Goal: Task Accomplishment & Management: Complete application form

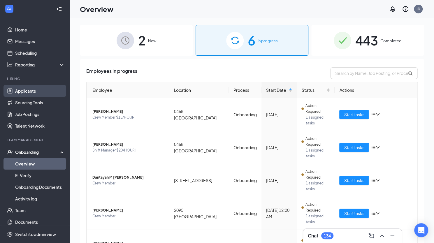
click at [28, 86] on link "Applicants" at bounding box center [40, 91] width 50 height 12
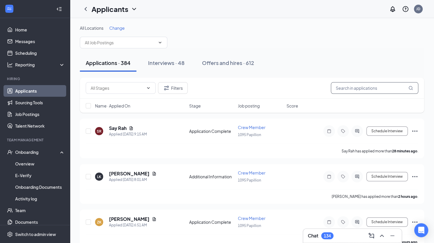
click at [353, 86] on input "text" at bounding box center [373, 88] width 87 height 12
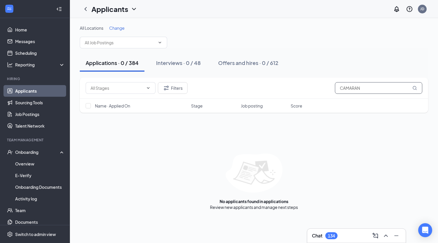
click at [353, 88] on input "CAMARAN" at bounding box center [378, 88] width 87 height 12
type input "CAMeRAN"
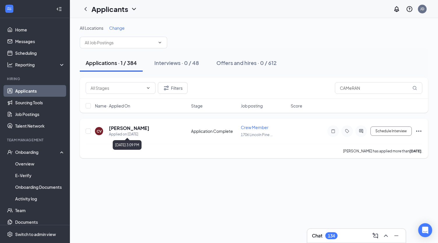
click at [135, 131] on div "Applied on [DATE]" at bounding box center [129, 134] width 40 height 6
click at [146, 128] on h5 "[PERSON_NAME]" at bounding box center [129, 128] width 40 height 6
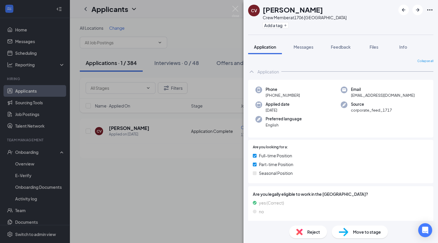
click at [355, 231] on span "Move to stage" at bounding box center [367, 232] width 28 height 6
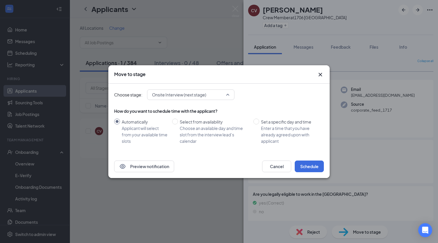
click at [202, 98] on span "Onsite Interview (next stage)" at bounding box center [179, 94] width 54 height 9
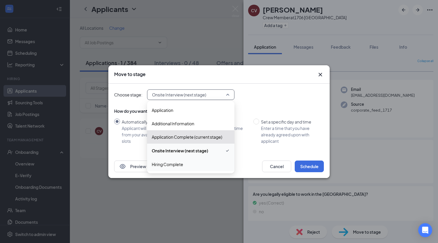
click at [169, 165] on span "Hiring Complete" at bounding box center [167, 164] width 31 height 6
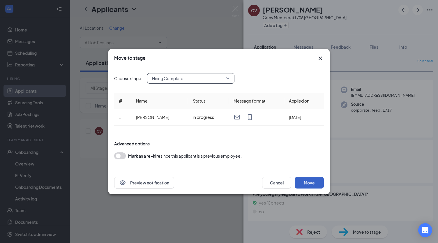
click at [307, 181] on button "Move" at bounding box center [309, 183] width 29 height 12
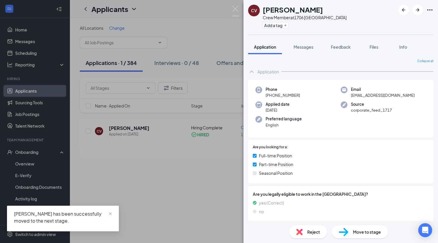
click at [23, 159] on div "CV [PERSON_NAME] Crew Member at [STREET_ADDRESS] Add a tag Application Messages…" at bounding box center [219, 121] width 438 height 243
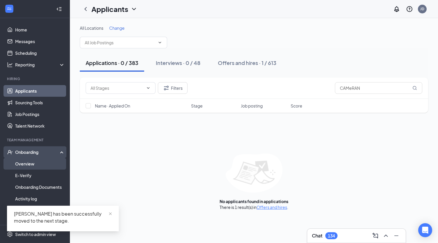
click at [25, 164] on link "Overview" at bounding box center [40, 164] width 50 height 12
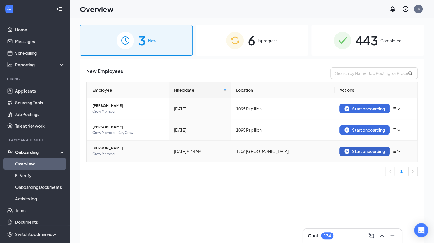
click at [370, 150] on div "Start onboarding" at bounding box center [364, 150] width 40 height 5
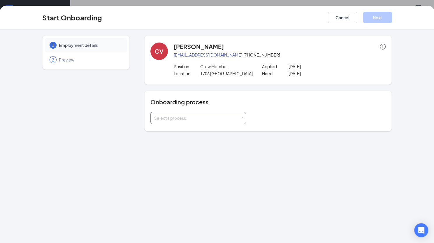
click at [155, 114] on div "Select a process" at bounding box center [198, 118] width 88 height 12
click at [168, 137] on span "Test Onboarding (not ready)" at bounding box center [178, 139] width 53 height 5
click at [180, 134] on li "Onboarding" at bounding box center [197, 130] width 95 height 10
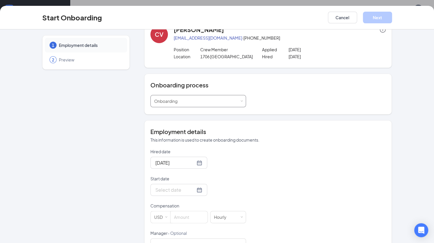
scroll to position [17, 0]
click at [196, 156] on div "[DATE]" at bounding box center [178, 162] width 57 height 12
click at [193, 162] on div at bounding box center [178, 162] width 47 height 7
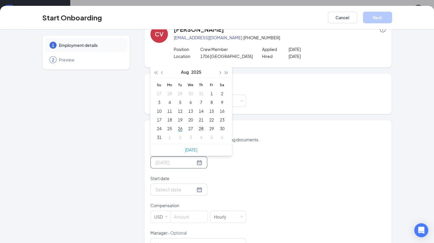
type input "[DATE]"
click at [199, 128] on div "28" at bounding box center [200, 128] width 7 height 7
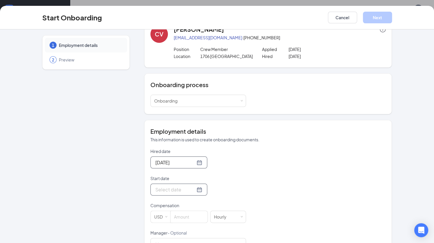
click at [171, 190] on input "Start date" at bounding box center [175, 189] width 40 height 7
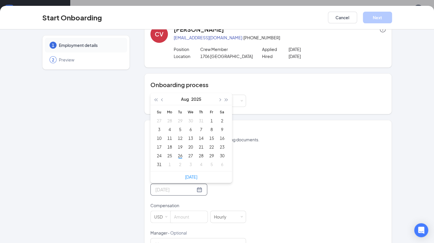
type input "[DATE]"
click at [247, 173] on div "Hired date [DATE] [DATE] Su Mo Tu We Th Fr Sa 27 28 29 30 31 1 2 3 4 5 6 7 8 9 …" at bounding box center [267, 243] width 235 height 190
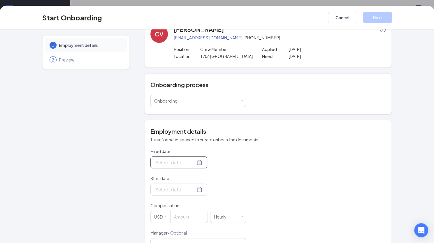
click at [190, 160] on div at bounding box center [178, 162] width 47 height 7
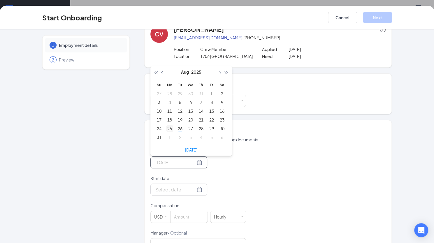
type input "[DATE]"
click at [168, 126] on div "25" at bounding box center [169, 128] width 7 height 7
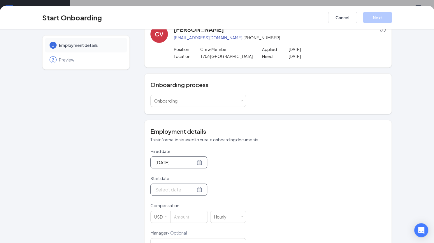
click at [190, 187] on div at bounding box center [178, 189] width 47 height 7
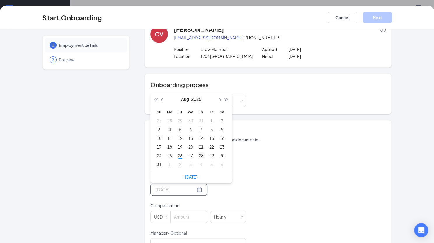
type input "[DATE]"
click at [199, 155] on div "28" at bounding box center [200, 155] width 7 height 7
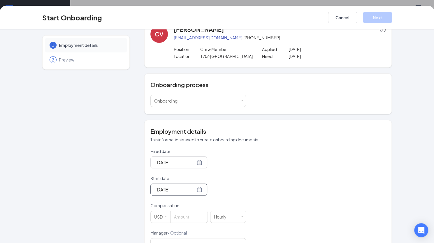
scroll to position [34, 0]
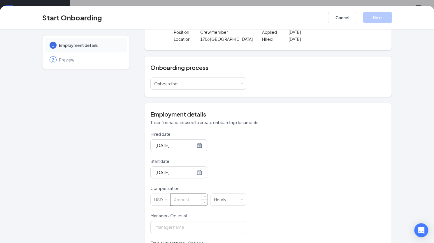
click at [181, 199] on input at bounding box center [188, 200] width 37 height 12
type input "15"
click at [245, 181] on div "Hired date [DATE] [DATE] Su Mo Tu We Th Fr Sa 27 28 29 30 31 1 2 3 4 5 6 7 8 9 …" at bounding box center [267, 226] width 235 height 190
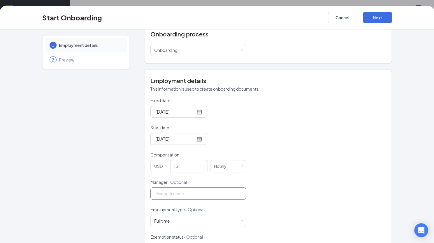
click at [217, 192] on input "Manager - Optional" at bounding box center [197, 193] width 95 height 12
type input "[PERSON_NAME]"
click at [263, 186] on div "Hired date [DATE] [DATE] Su Mo Tu We Th Fr Sa 27 28 29 30 31 1 2 3 4 5 6 7 8 9 …" at bounding box center [267, 193] width 235 height 190
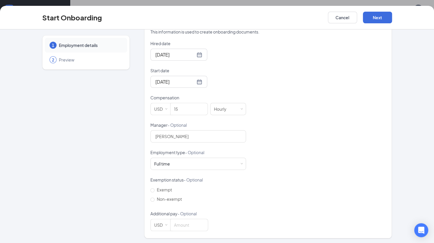
scroll to position [21, 0]
click at [151, 199] on input "Non-exempt" at bounding box center [152, 199] width 4 height 4
radio input "true"
click at [377, 23] on div "Start Onboarding Cancel Next" at bounding box center [217, 18] width 434 height 24
click at [374, 20] on button "Next" at bounding box center [376, 18] width 29 height 12
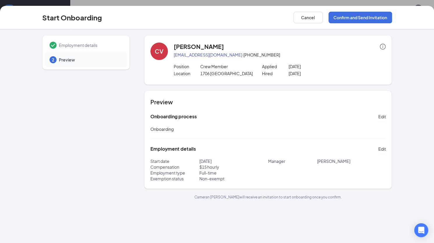
scroll to position [0, 0]
click at [359, 21] on button "Confirm and Send Invitation" at bounding box center [359, 18] width 63 height 12
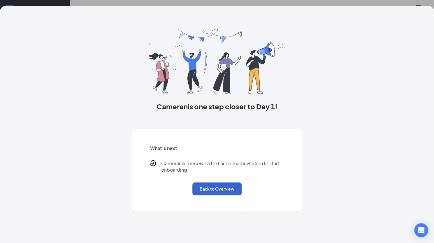
click at [214, 187] on button "Back to Overview" at bounding box center [216, 188] width 49 height 13
